Goal: Task Accomplishment & Management: Manage account settings

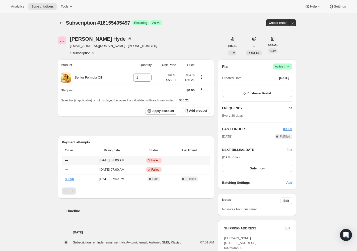
click at [160, 161] on span "Failed" at bounding box center [155, 160] width 8 height 4
click at [257, 92] on span "Customer Portal" at bounding box center [258, 93] width 23 height 4
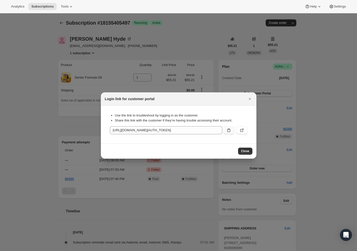
click at [232, 130] on button ":rc0:" at bounding box center [228, 130] width 11 height 8
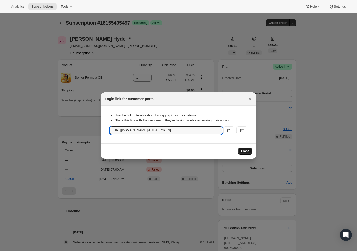
click at [242, 150] on span "Close" at bounding box center [245, 151] width 8 height 4
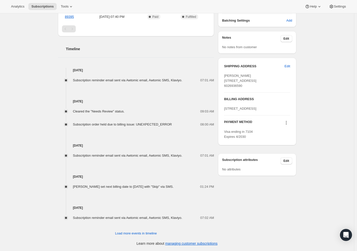
scroll to position [167, 0]
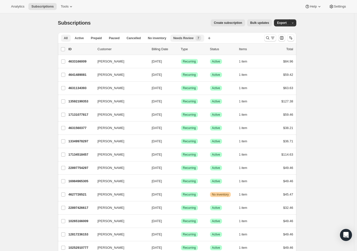
click at [185, 40] on span "Needs Review" at bounding box center [183, 38] width 20 height 4
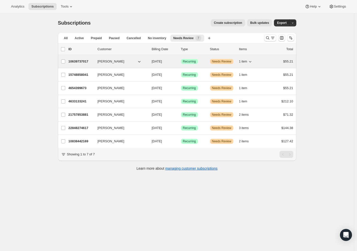
click at [89, 62] on p "10639737017" at bounding box center [81, 61] width 25 height 5
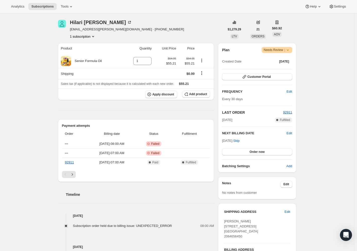
scroll to position [34, 0]
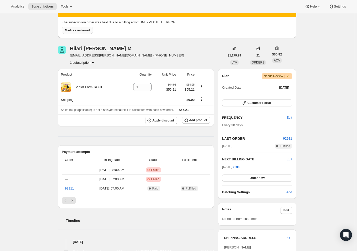
click at [74, 30] on span "Mark as reviewed" at bounding box center [77, 30] width 25 height 4
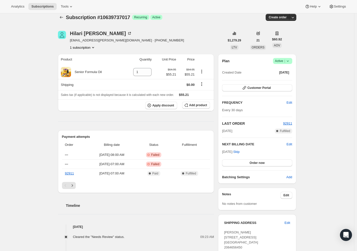
scroll to position [0, 0]
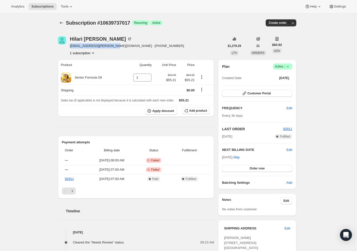
drag, startPoint x: 69, startPoint y: 44, endPoint x: 112, endPoint y: 44, distance: 43.2
click at [112, 44] on div "[PERSON_NAME] [PERSON_NAME][EMAIL_ADDRESS][PERSON_NAME][DOMAIN_NAME] · [PHONE_N…" at bounding box center [141, 45] width 167 height 19
copy span "[EMAIL_ADDRESS][PERSON_NAME][DOMAIN_NAME]"
click at [259, 94] on span "Customer Portal" at bounding box center [258, 93] width 23 height 4
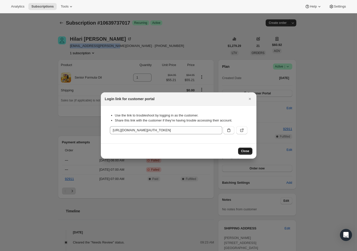
click at [248, 152] on span "Close" at bounding box center [245, 151] width 8 height 4
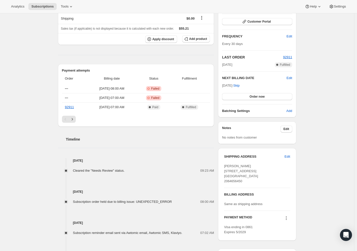
scroll to position [125, 0]
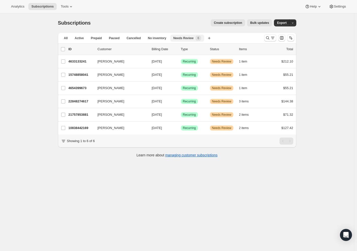
click at [186, 37] on span "Needs Review" at bounding box center [183, 38] width 20 height 4
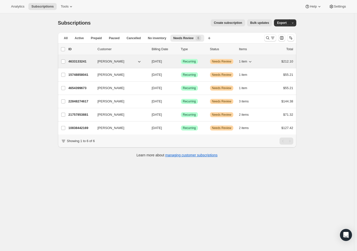
click at [88, 64] on p "4633133241" at bounding box center [81, 61] width 25 height 5
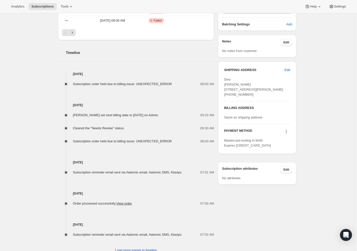
scroll to position [142, 0]
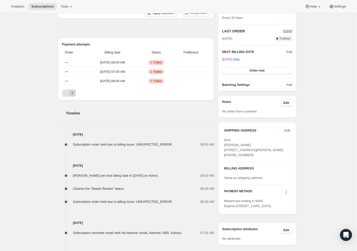
click at [75, 94] on icon "Next" at bounding box center [72, 93] width 5 height 5
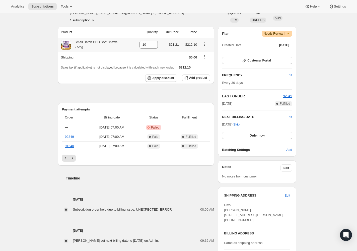
scroll to position [0, 0]
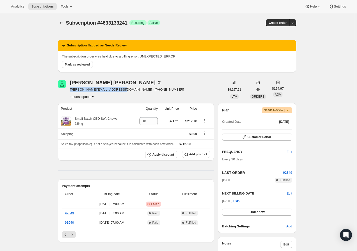
drag, startPoint x: 122, startPoint y: 90, endPoint x: 71, endPoint y: 89, distance: 51.4
click at [71, 89] on div "[PERSON_NAME] [PERSON_NAME][EMAIL_ADDRESS][DOMAIN_NAME] · [PHONE_NUMBER] 1 subs…" at bounding box center [141, 89] width 167 height 19
copy span "[PERSON_NAME][EMAIL_ADDRESS][DOMAIN_NAME]"
click at [336, 132] on div "Subscription #4633133241. This page is ready Subscription #4633133241 Success R…" at bounding box center [177, 241] width 354 height 456
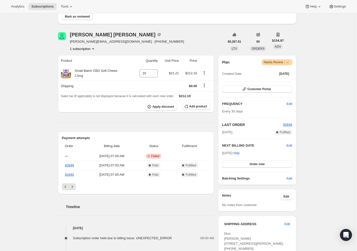
scroll to position [126, 0]
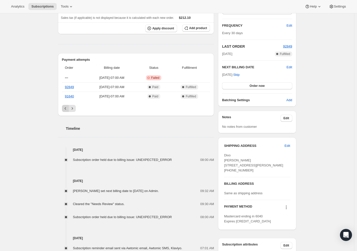
click at [64, 109] on icon "Previous" at bounding box center [65, 108] width 5 height 5
click at [64, 109] on div "Pagination" at bounding box center [65, 108] width 7 height 7
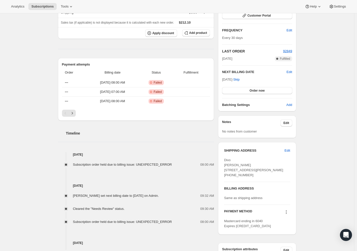
scroll to position [18, 0]
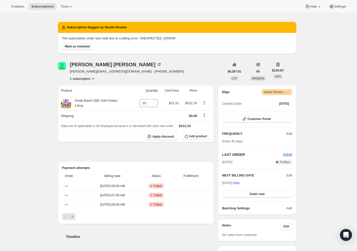
click at [76, 47] on span "Mark as reviewed" at bounding box center [77, 46] width 25 height 4
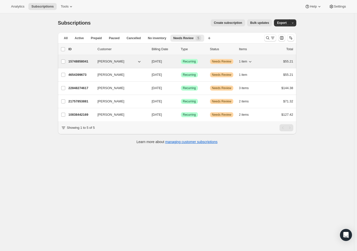
click at [82, 62] on p "15748858041" at bounding box center [81, 61] width 25 height 5
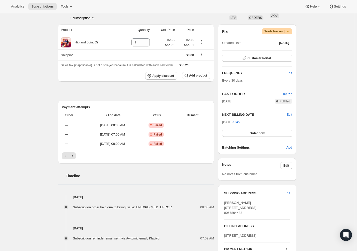
scroll to position [55, 0]
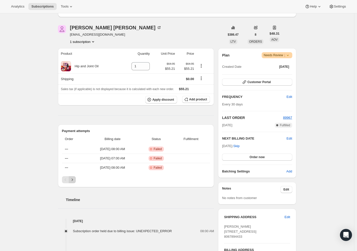
click at [73, 179] on icon "Next" at bounding box center [72, 179] width 1 height 2
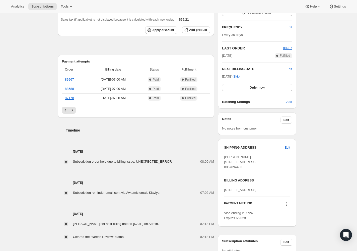
scroll to position [0, 0]
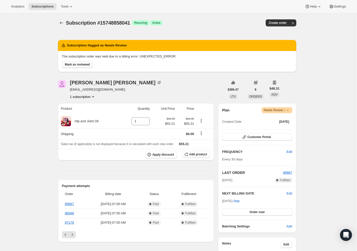
click at [83, 63] on span "Mark as reviewed" at bounding box center [77, 64] width 25 height 4
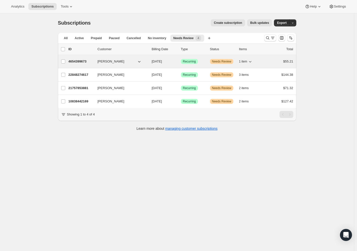
click at [76, 62] on p "4654399673" at bounding box center [81, 61] width 25 height 5
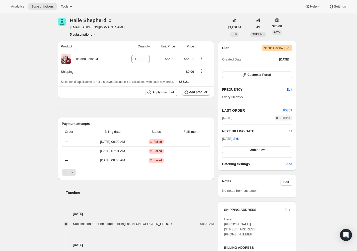
scroll to position [65, 0]
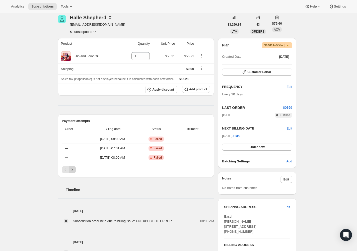
click at [73, 167] on icon "Next" at bounding box center [72, 169] width 5 height 5
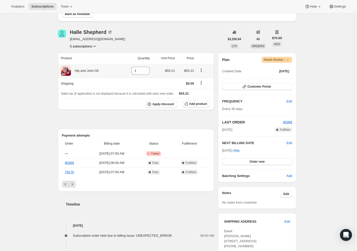
scroll to position [0, 0]
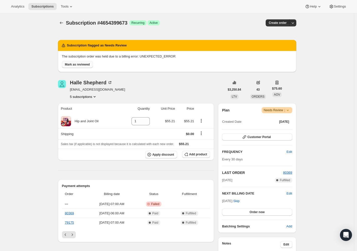
click at [84, 66] on span "Mark as reviewed" at bounding box center [77, 64] width 25 height 4
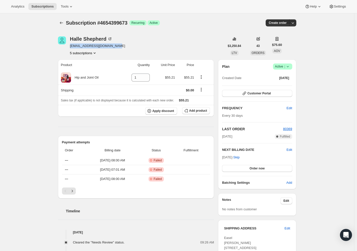
drag, startPoint x: 81, startPoint y: 48, endPoint x: 71, endPoint y: 46, distance: 10.7
click at [71, 47] on div "[PERSON_NAME] [EMAIL_ADDRESS][DOMAIN_NAME] 5 subscriptions" at bounding box center [141, 45] width 167 height 19
copy span "[EMAIL_ADDRESS][DOMAIN_NAME]"
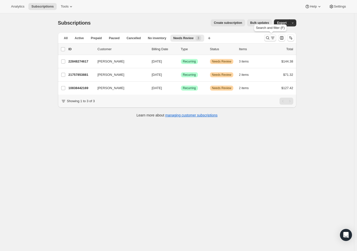
click at [272, 36] on icon "Search and filter results" at bounding box center [272, 37] width 5 height 5
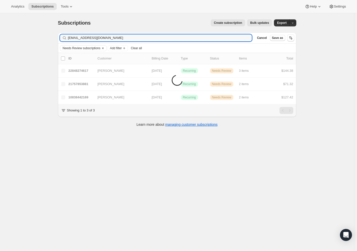
type input "[EMAIL_ADDRESS][DOMAIN_NAME]"
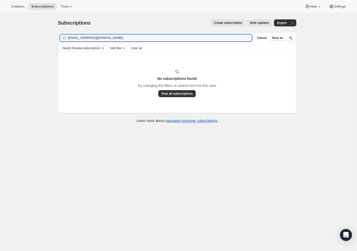
click at [105, 49] on icon "Clear" at bounding box center [103, 48] width 4 height 4
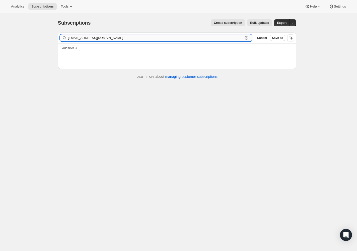
click at [105, 40] on input "[EMAIL_ADDRESS][DOMAIN_NAME]" at bounding box center [155, 37] width 175 height 7
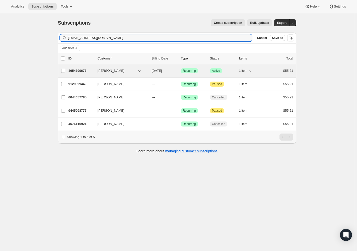
click at [88, 71] on p "4654399673" at bounding box center [81, 70] width 25 height 5
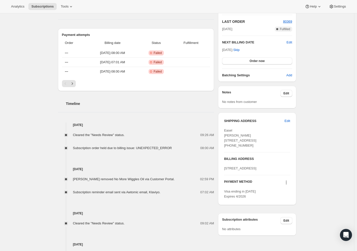
scroll to position [39, 0]
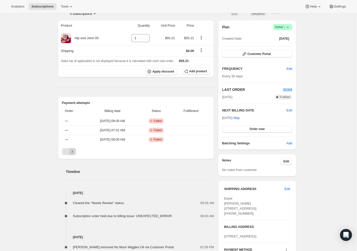
click at [75, 151] on icon "Next" at bounding box center [72, 151] width 5 height 5
click at [63, 151] on button "Previous" at bounding box center [65, 151] width 7 height 7
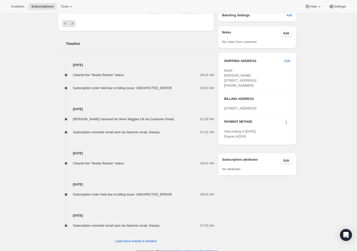
scroll to position [175, 0]
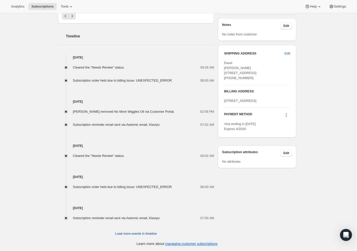
click at [144, 232] on span "Load more events in timeline" at bounding box center [136, 233] width 42 height 5
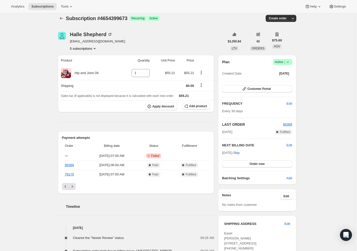
scroll to position [0, 0]
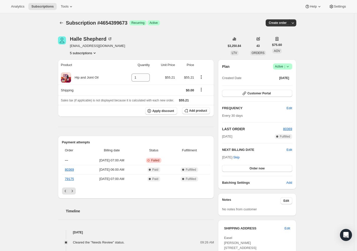
click at [290, 69] on icon at bounding box center [287, 66] width 5 height 5
click at [286, 77] on span "Pause subscription" at bounding box center [282, 77] width 28 height 4
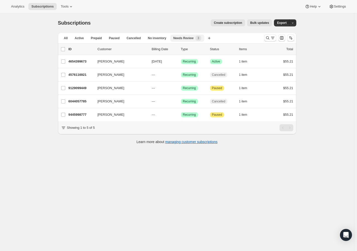
click at [187, 39] on span "Needs Review" at bounding box center [183, 38] width 20 height 4
click at [201, 38] on span "3" at bounding box center [198, 38] width 6 height 5
click at [274, 38] on icon "Search and filter results" at bounding box center [272, 37] width 5 height 5
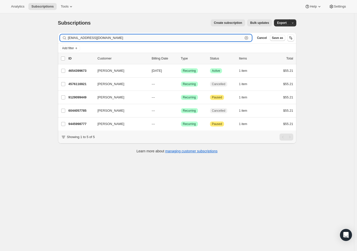
drag, startPoint x: 248, startPoint y: 37, endPoint x: 242, endPoint y: 39, distance: 6.2
click at [247, 37] on icon "button" at bounding box center [247, 38] width 2 height 2
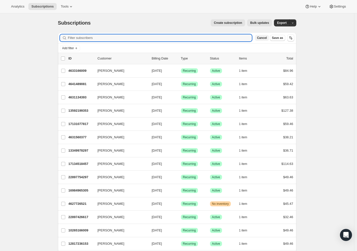
click at [265, 39] on span "Cancel" at bounding box center [262, 38] width 10 height 4
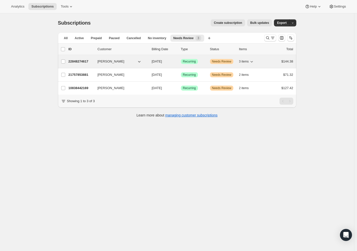
click at [82, 63] on p "22848274617" at bounding box center [81, 61] width 25 height 5
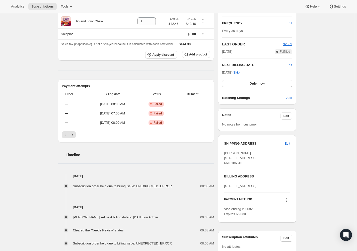
scroll to position [26, 0]
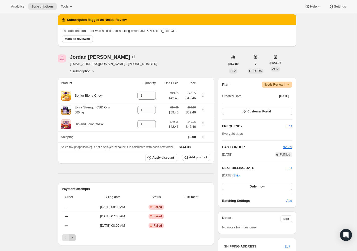
click at [72, 237] on icon "Next" at bounding box center [72, 237] width 5 height 5
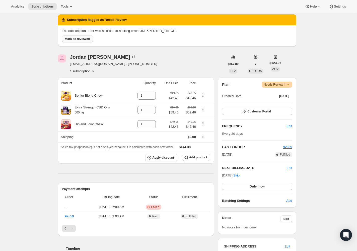
click at [88, 39] on span "Mark as reviewed" at bounding box center [77, 39] width 25 height 4
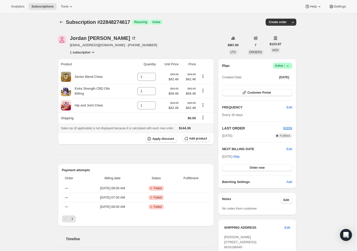
scroll to position [0, 0]
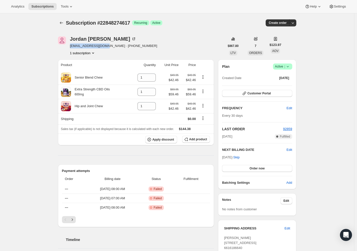
drag, startPoint x: 70, startPoint y: 46, endPoint x: 107, endPoint y: 45, distance: 36.9
click at [107, 45] on div "[PERSON_NAME] [PERSON_NAME][EMAIL_ADDRESS][DOMAIN_NAME] · [PHONE_NUMBER] 1 subs…" at bounding box center [141, 45] width 167 height 19
copy span "[EMAIL_ADDRESS][DOMAIN_NAME]"
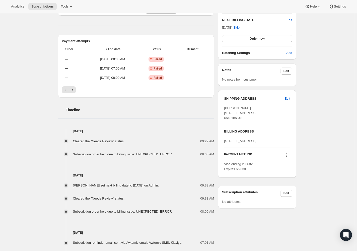
scroll to position [170, 0]
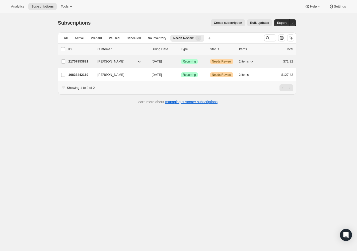
click at [87, 62] on p "21757853881" at bounding box center [81, 61] width 25 height 5
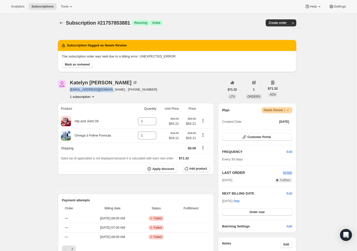
drag, startPoint x: 71, startPoint y: 90, endPoint x: 110, endPoint y: 88, distance: 39.9
click at [111, 88] on div "[PERSON_NAME] [EMAIL_ADDRESS][DOMAIN_NAME] · [PHONE_NUMBER] 1 subscription" at bounding box center [141, 89] width 167 height 19
copy span "[EMAIL_ADDRESS][DOMAIN_NAME]"
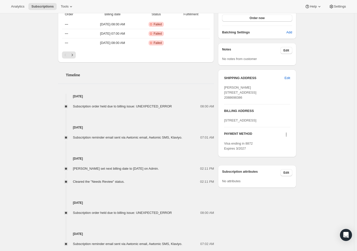
scroll to position [193, 0]
click at [74, 56] on icon "Next" at bounding box center [72, 55] width 5 height 5
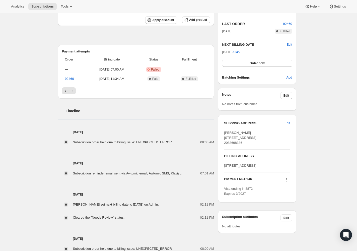
scroll to position [114, 0]
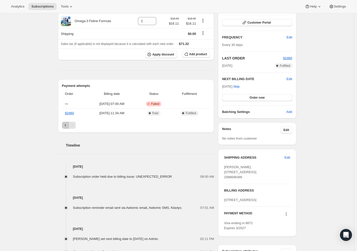
click at [67, 124] on icon "Previous" at bounding box center [65, 125] width 5 height 5
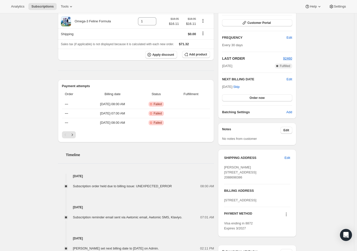
scroll to position [53, 0]
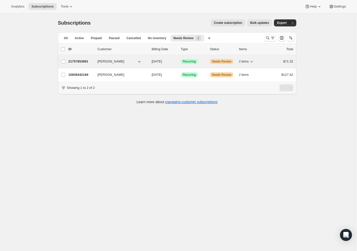
click at [85, 64] on div "21757853881 [PERSON_NAME] [DATE] Success Recurring Warning Needs Review 2 items…" at bounding box center [181, 61] width 225 height 7
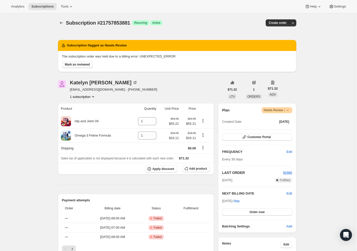
click at [88, 65] on span "Mark as reviewed" at bounding box center [77, 64] width 25 height 4
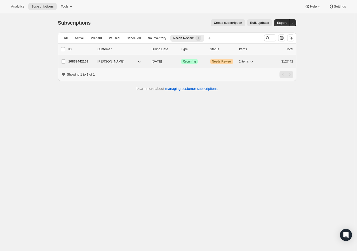
click at [89, 64] on div "10838442169 [PERSON_NAME] [DATE] Success Recurring Warning Needs Review 2 items…" at bounding box center [181, 61] width 225 height 7
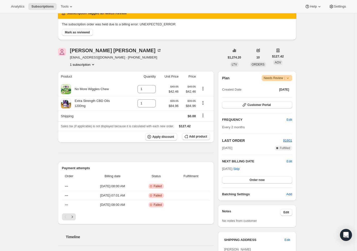
scroll to position [79, 0]
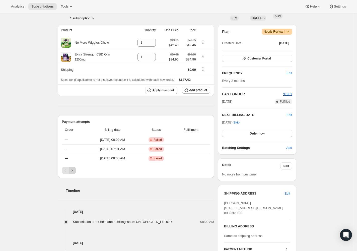
click at [73, 172] on icon "Next" at bounding box center [72, 170] width 5 height 5
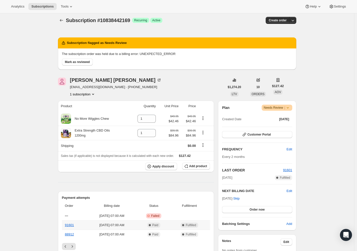
scroll to position [0, 0]
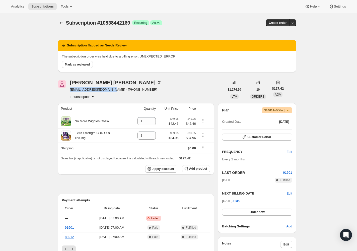
drag, startPoint x: 70, startPoint y: 90, endPoint x: 113, endPoint y: 89, distance: 42.9
click at [113, 89] on div "[PERSON_NAME] [EMAIL_ADDRESS][DOMAIN_NAME] · [PHONE_NUMBER] 1 subscription" at bounding box center [141, 89] width 167 height 19
copy span "[EMAIL_ADDRESS][DOMAIN_NAME]"
click at [263, 137] on span "Customer Portal" at bounding box center [258, 137] width 23 height 4
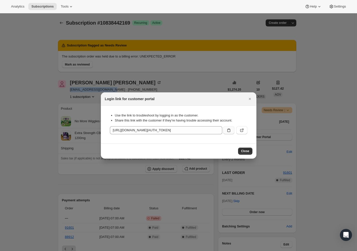
click at [226, 130] on button ":r2en:" at bounding box center [228, 130] width 11 height 8
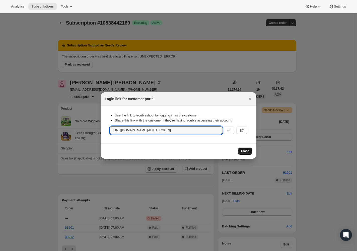
click at [248, 152] on span "Close" at bounding box center [245, 151] width 8 height 4
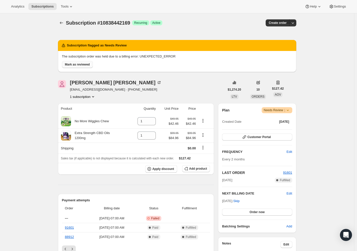
click at [82, 63] on span "Mark as reviewed" at bounding box center [77, 64] width 25 height 4
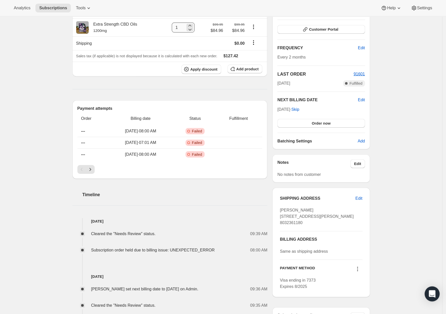
scroll to position [70, 0]
